Goal: Task Accomplishment & Management: Manage account settings

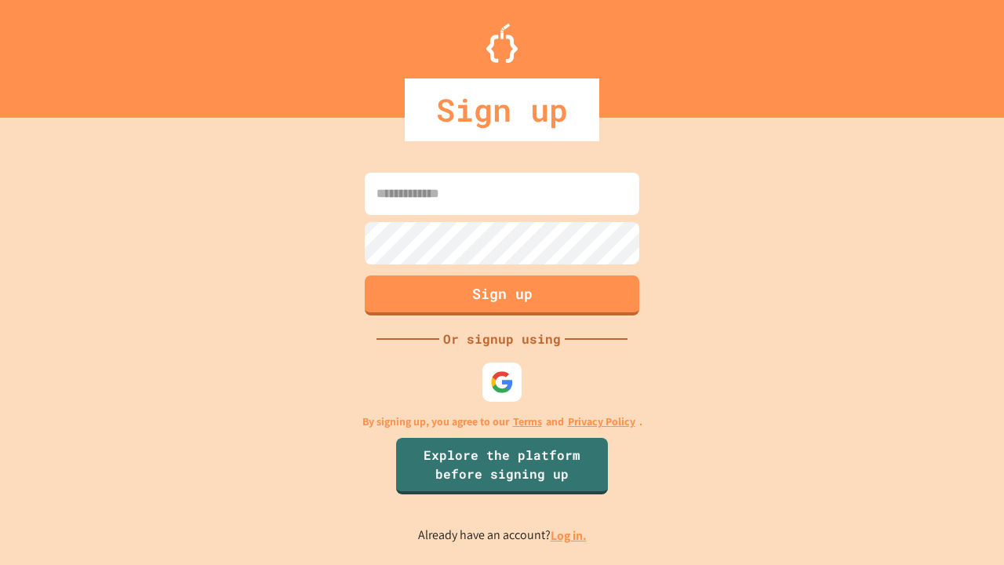
click at [570, 535] on link "Log in." at bounding box center [569, 535] width 36 height 16
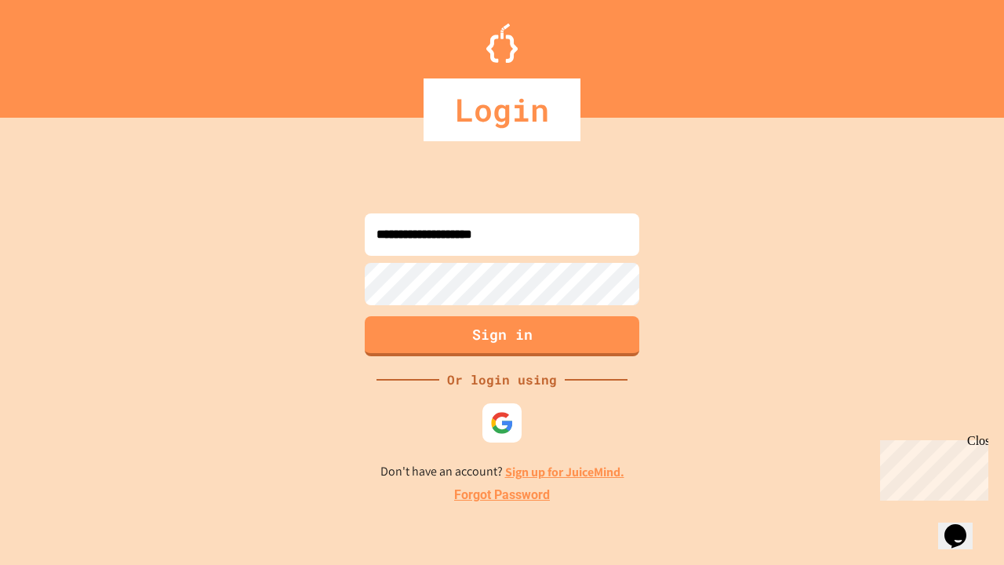
type input "**********"
